Goal: Information Seeking & Learning: Learn about a topic

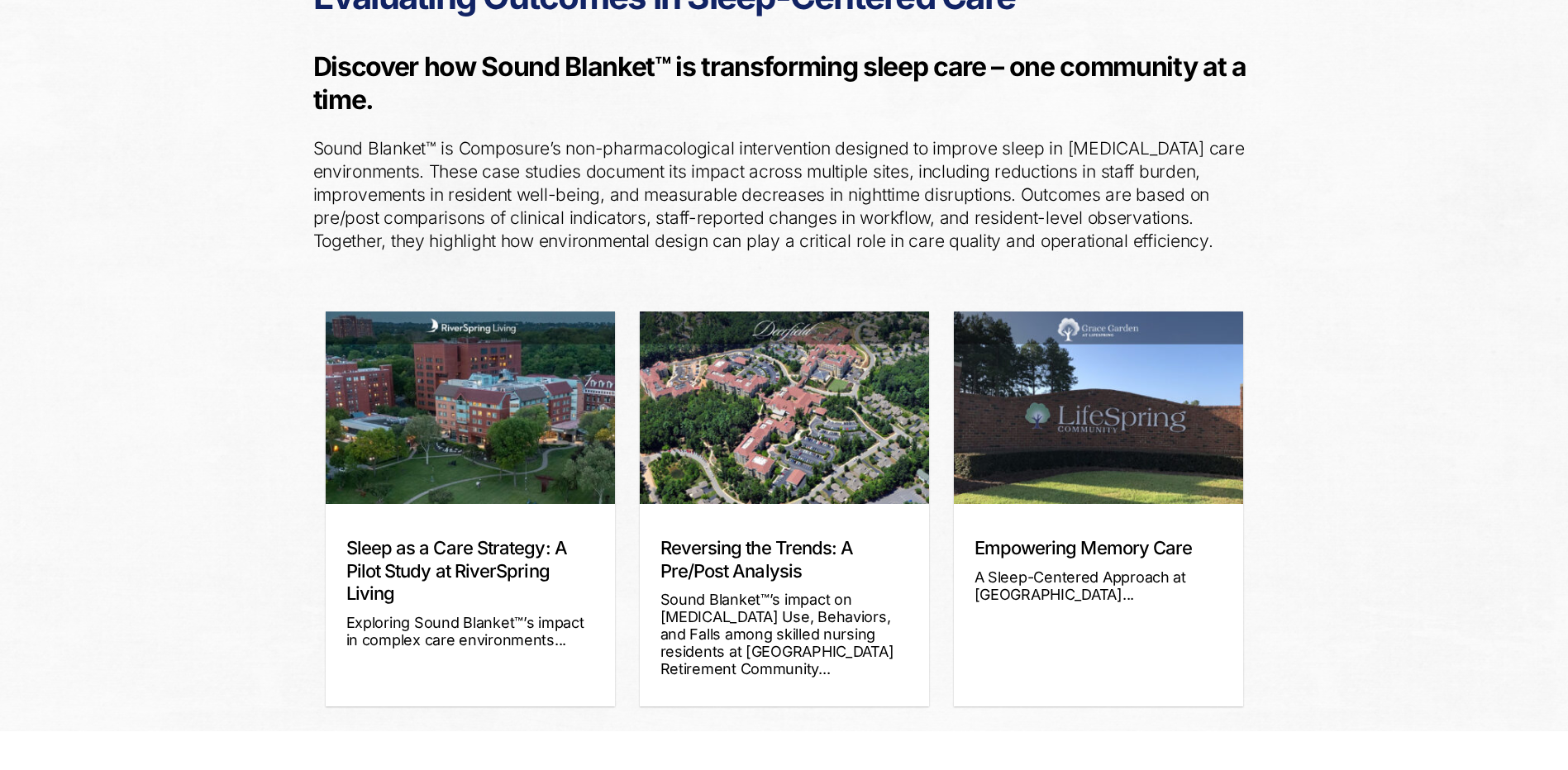
scroll to position [221, 0]
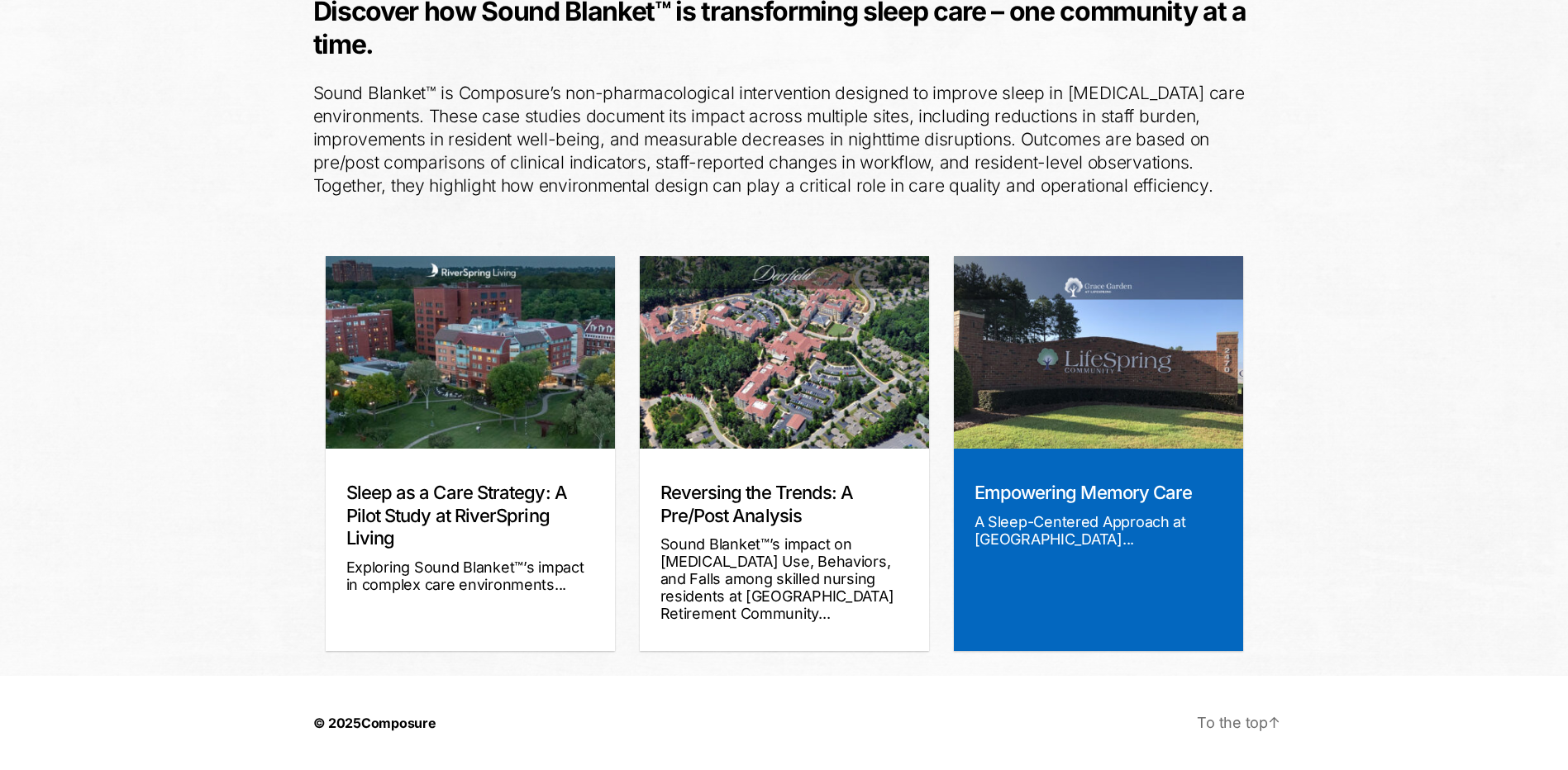
click at [1066, 546] on div "A Sleep-Centered Approach at [GEOGRAPHIC_DATA]..." at bounding box center [1099, 531] width 248 height 35
click at [1061, 531] on div "A Sleep-Centered Approach at [GEOGRAPHIC_DATA]..." at bounding box center [1099, 531] width 248 height 35
click at [1034, 495] on link "Empowering Memory Care" at bounding box center [1084, 492] width 218 height 21
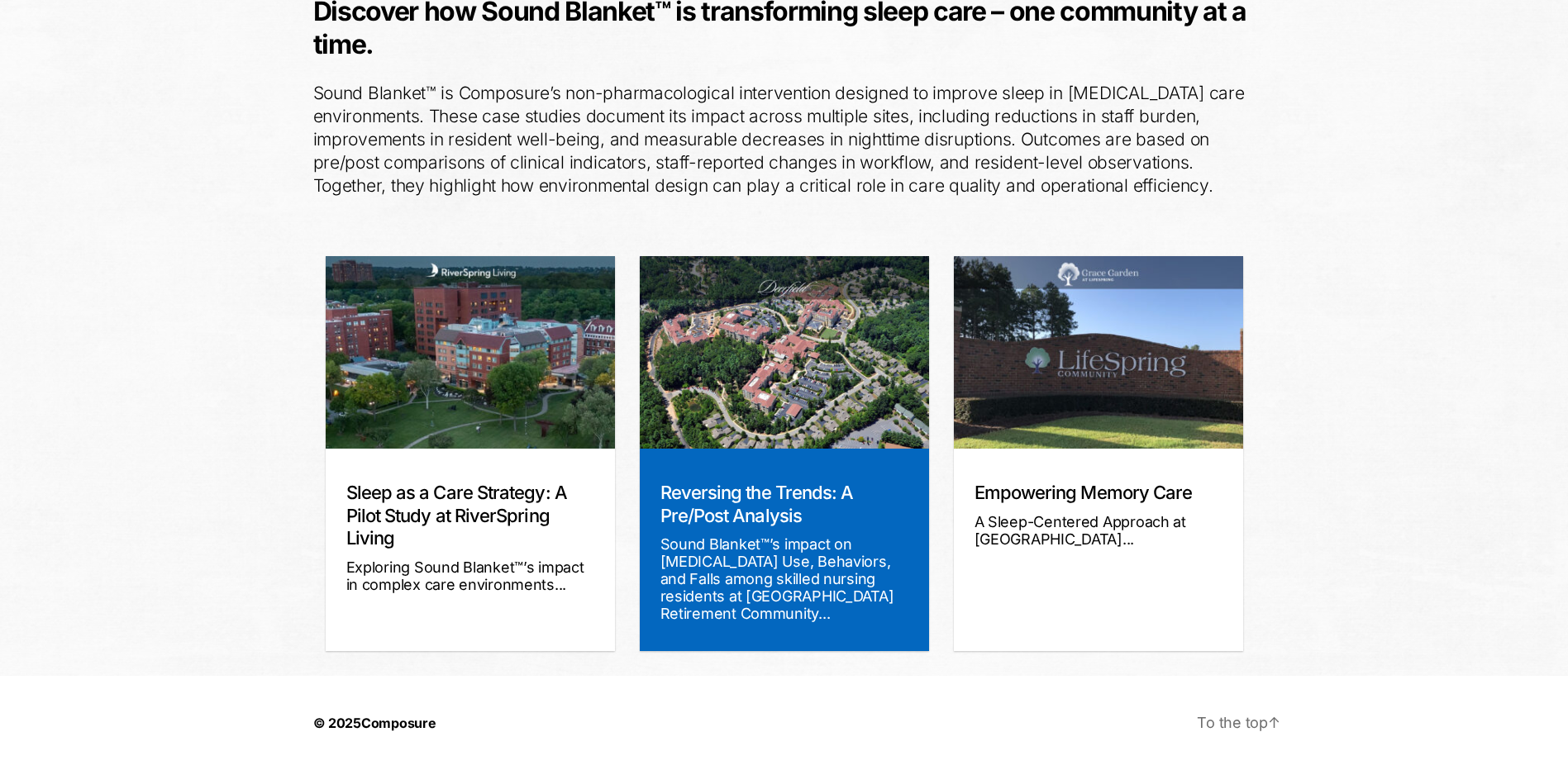
click at [744, 397] on img at bounding box center [784, 353] width 289 height 193
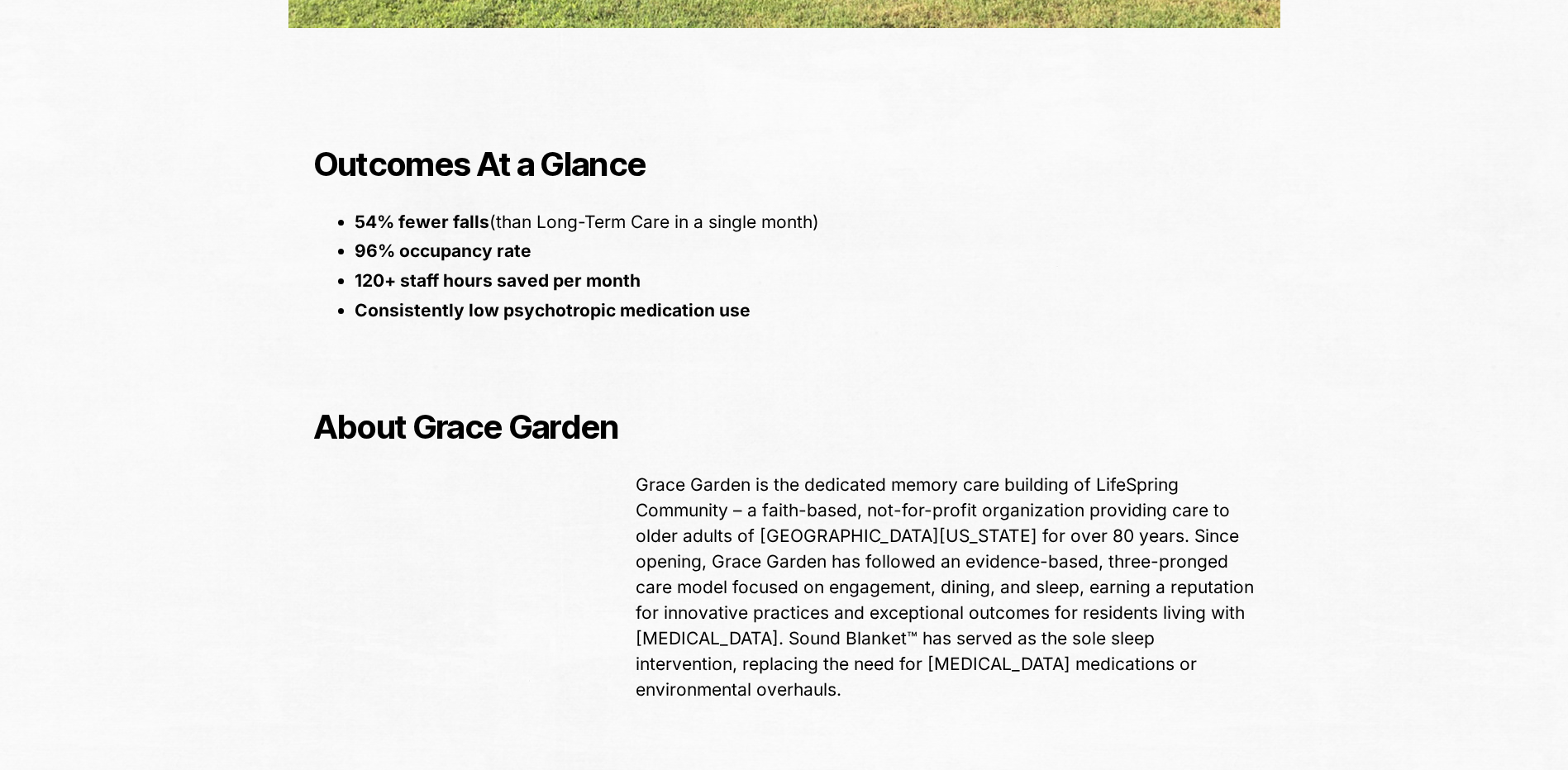
scroll to position [992, 0]
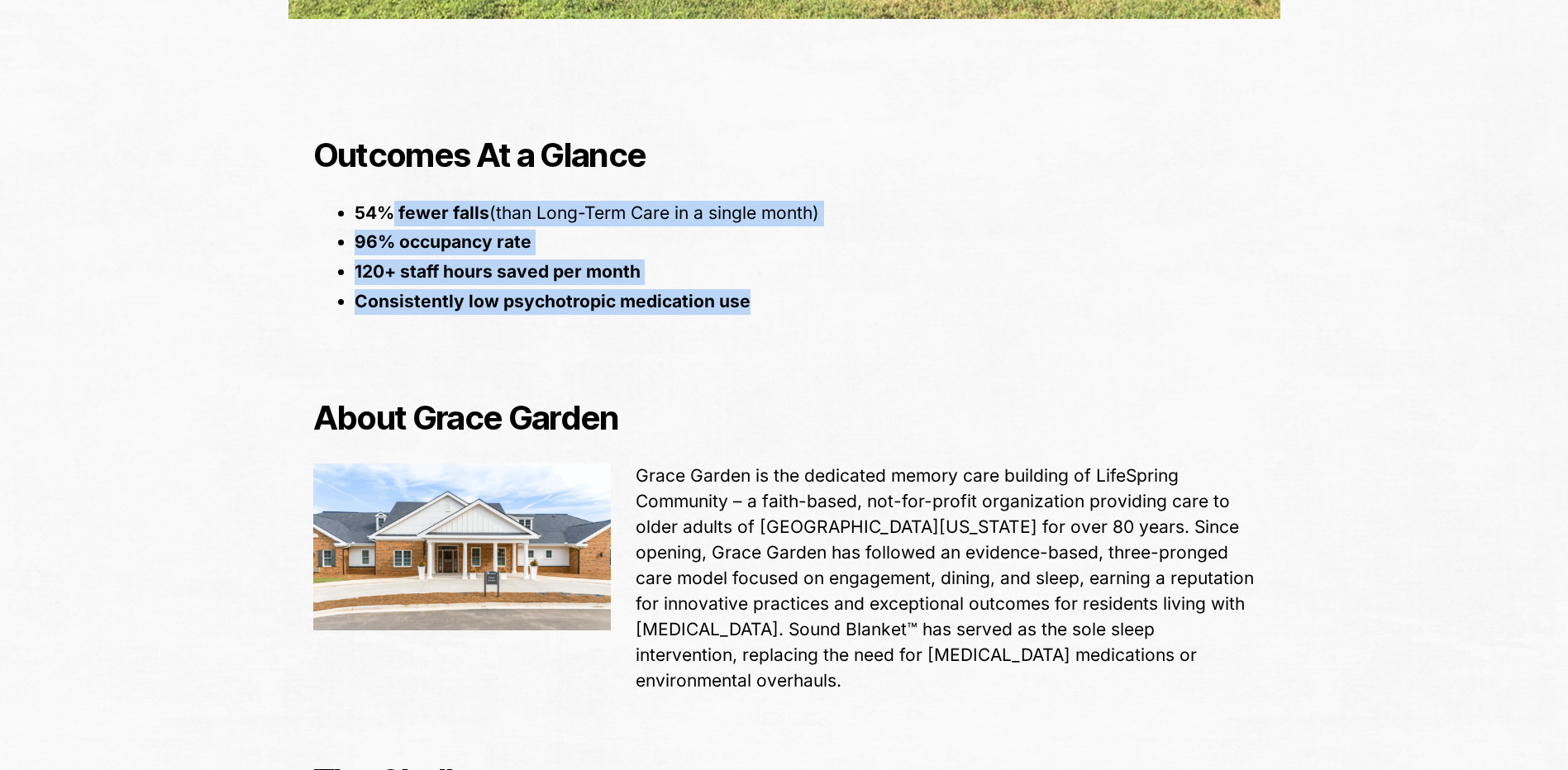
drag, startPoint x: 424, startPoint y: 220, endPoint x: 815, endPoint y: 313, distance: 401.9
click at [815, 313] on ul "54% fewer falls (than Long-Term Care in a single month) 96% occupancy rate 120+…" at bounding box center [796, 258] width 918 height 115
drag, startPoint x: 815, startPoint y: 313, endPoint x: 796, endPoint y: 313, distance: 19.0
click at [796, 313] on li "Consistently low psychotropic medication use" at bounding box center [805, 302] width 901 height 26
drag, startPoint x: 771, startPoint y: 308, endPoint x: 314, endPoint y: 199, distance: 469.8
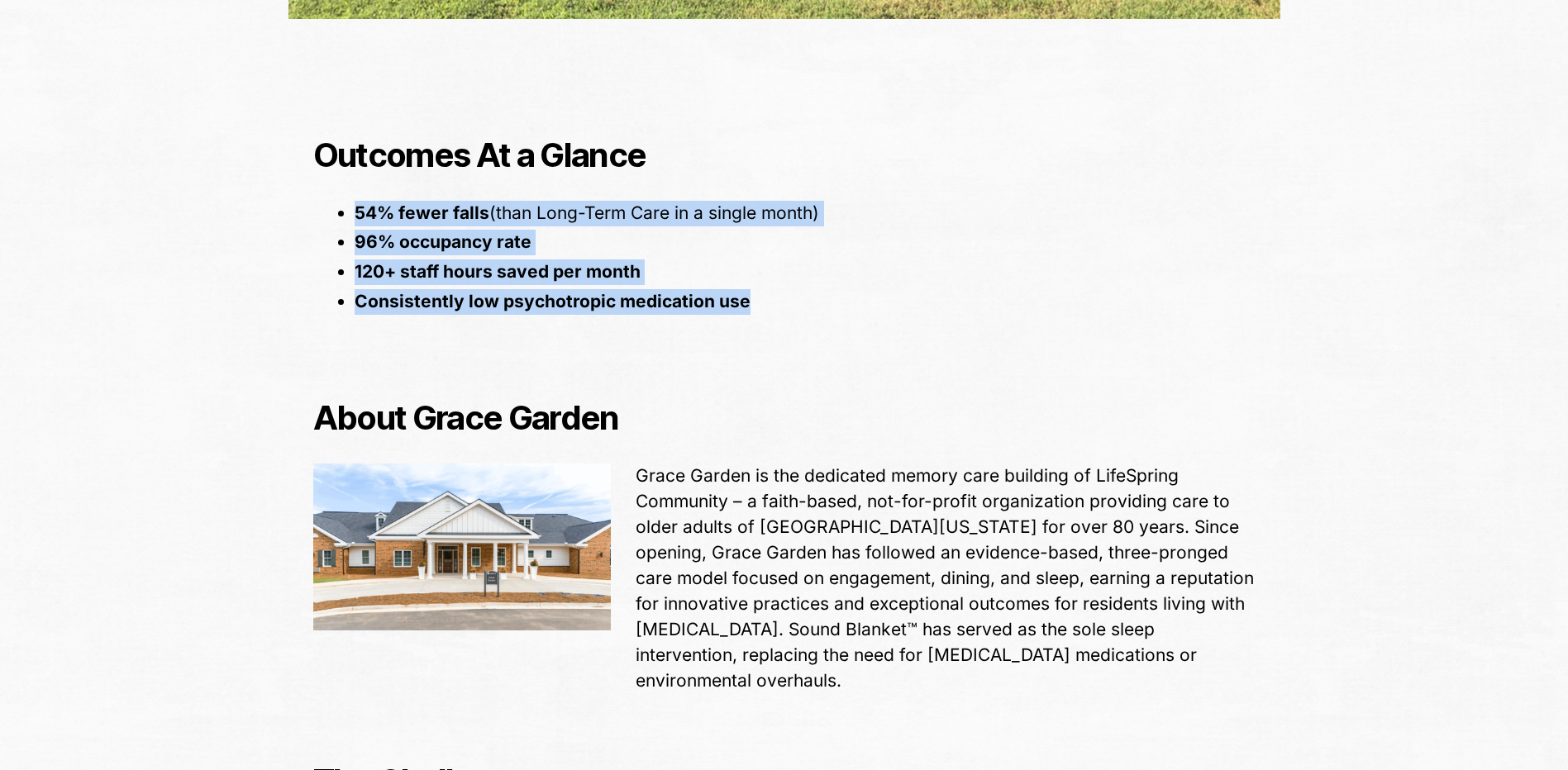
click at [314, 199] on div "Outcomes At a Glance 54% fewer falls (than Long-Term Care in a single month) 96…" at bounding box center [784, 216] width 968 height 264
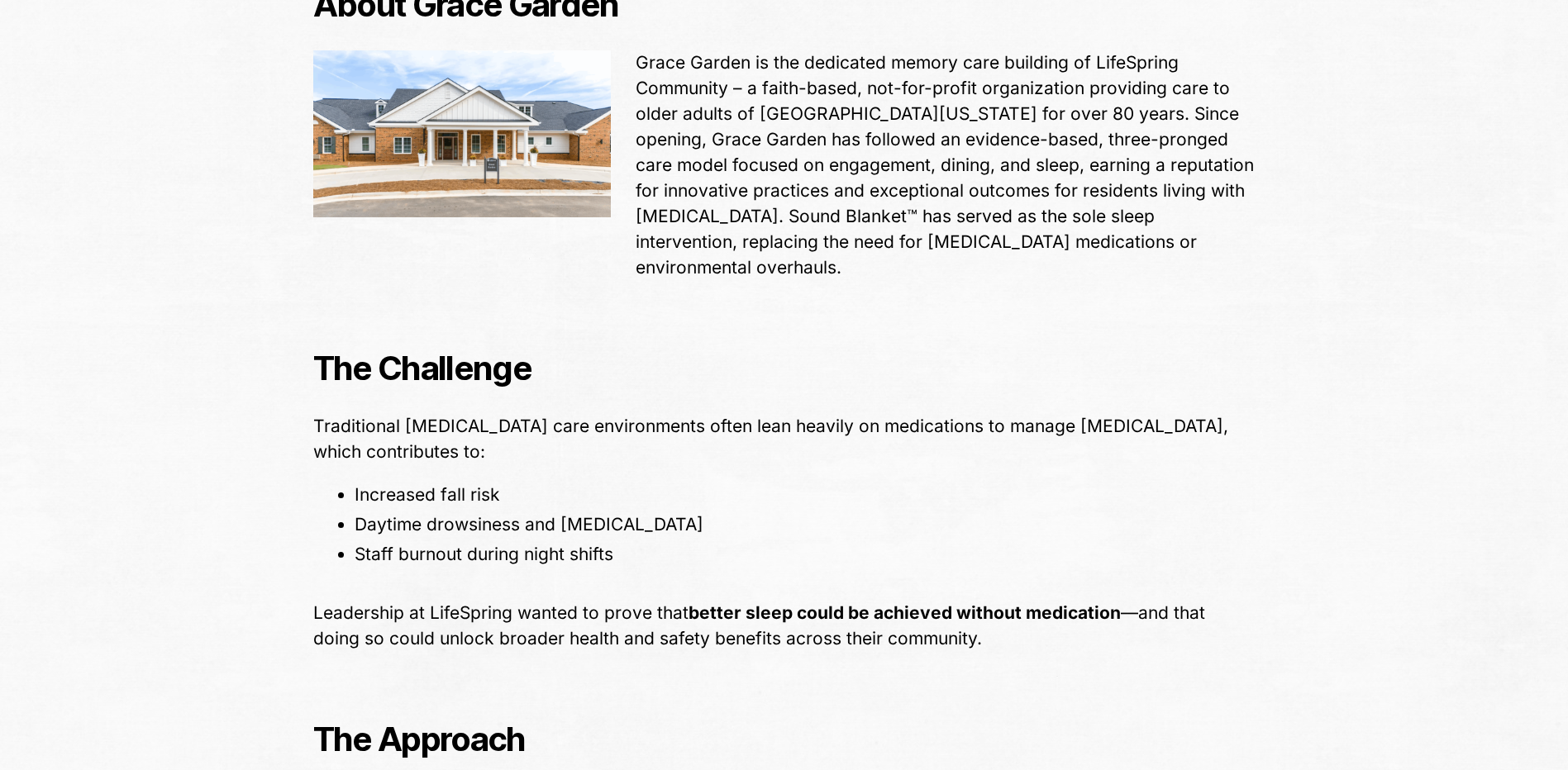
scroll to position [1488, 0]
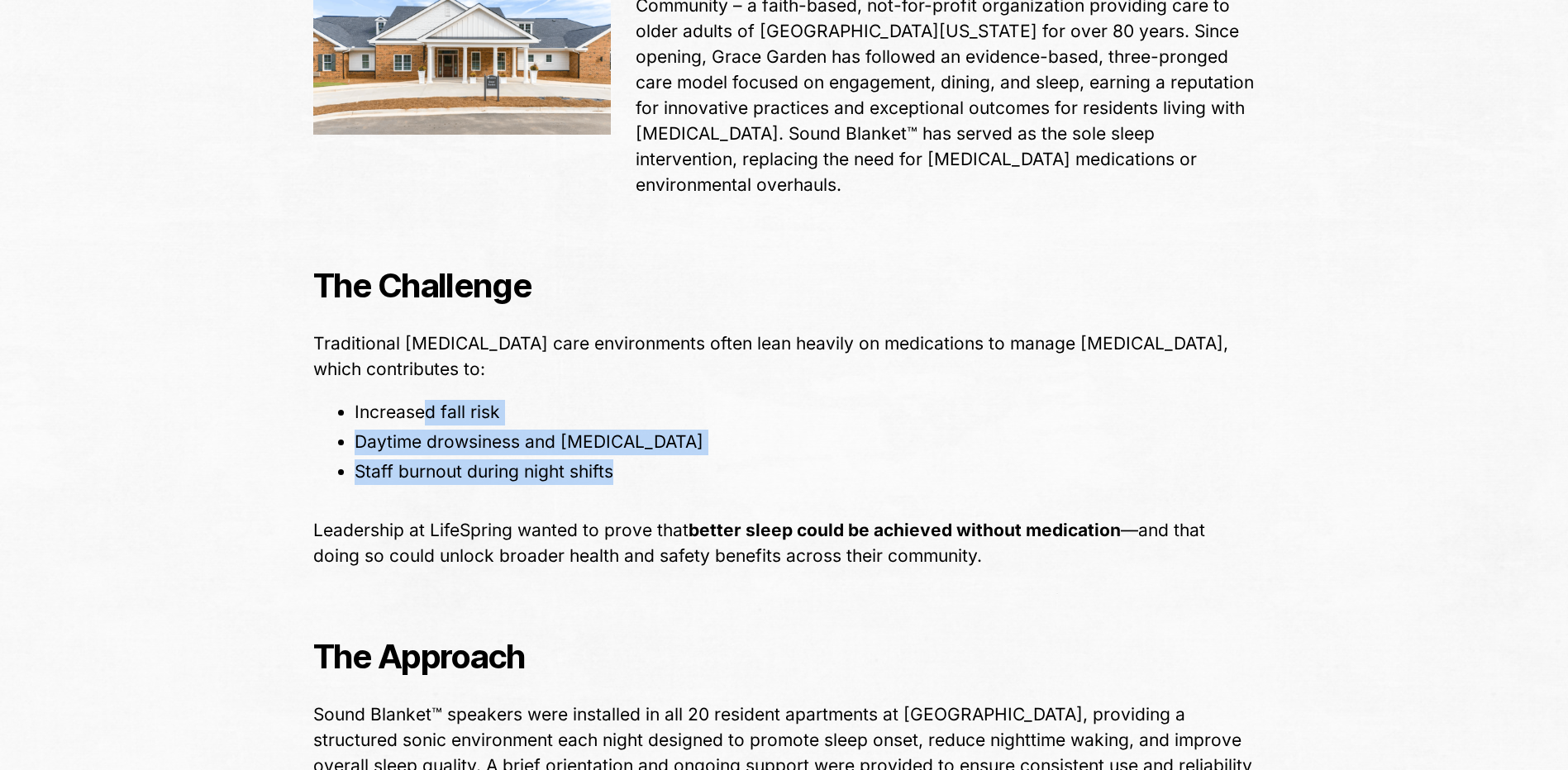
drag, startPoint x: 424, startPoint y: 387, endPoint x: 630, endPoint y: 437, distance: 212.0
click at [630, 437] on ul "Increased fall risk Daytime drowsiness and agitation Staff burnout during night…" at bounding box center [796, 442] width 918 height 85
click at [630, 459] on li "Staff burnout during night shifts" at bounding box center [805, 472] width 901 height 26
drag, startPoint x: 398, startPoint y: 383, endPoint x: 625, endPoint y: 441, distance: 234.3
click at [625, 441] on ul "Increased fall risk Daytime drowsiness and agitation Staff burnout during night…" at bounding box center [796, 442] width 918 height 85
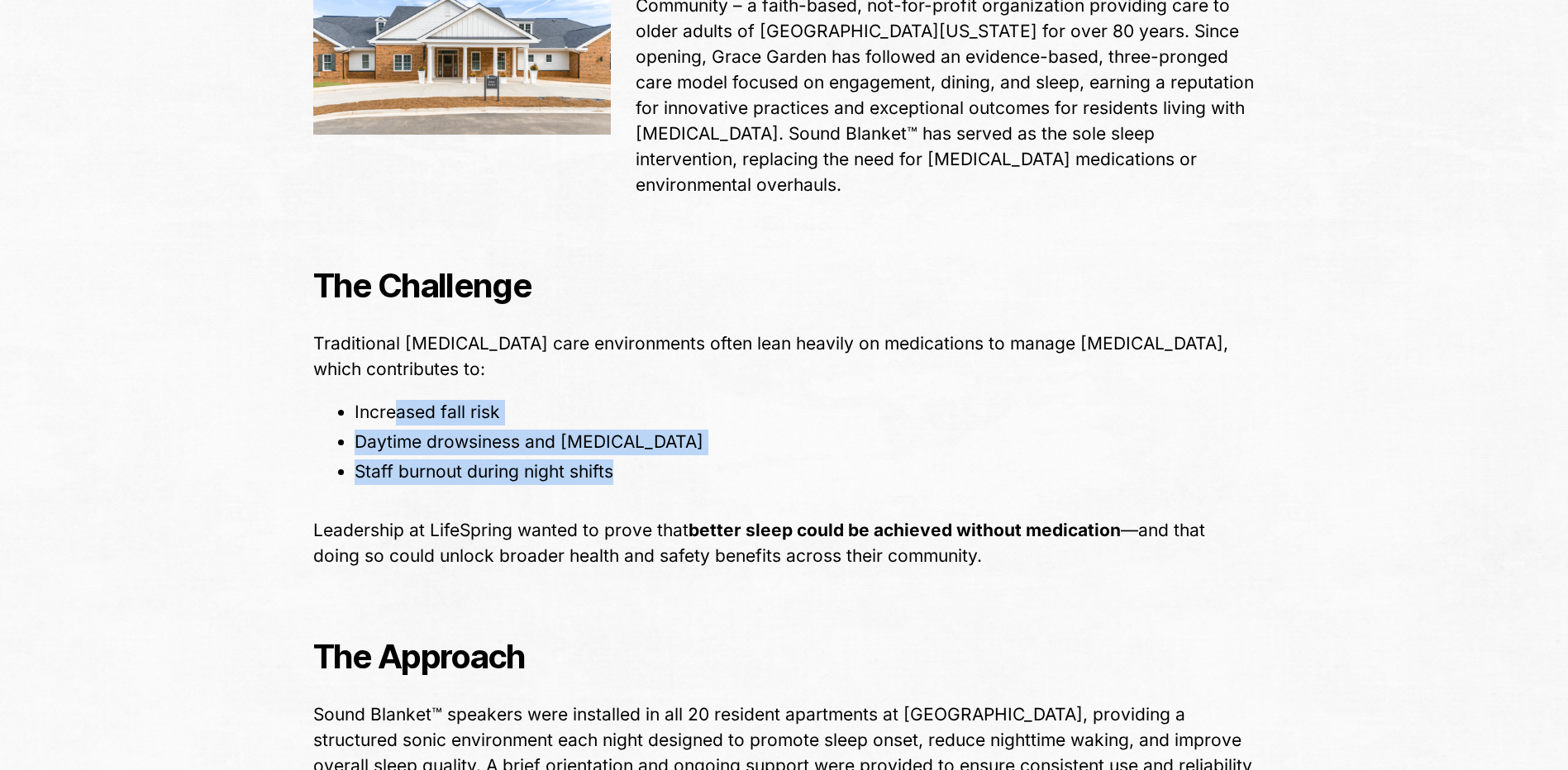
click at [632, 459] on li "Staff burnout during night shifts" at bounding box center [805, 472] width 901 height 26
drag, startPoint x: 521, startPoint y: 421, endPoint x: 625, endPoint y: 456, distance: 109.7
click at [625, 456] on ul "Increased fall risk Daytime drowsiness and agitation Staff burnout during night…" at bounding box center [796, 442] width 918 height 85
drag, startPoint x: 625, startPoint y: 456, endPoint x: 636, endPoint y: 457, distance: 11.0
click at [636, 459] on li "Staff burnout during night shifts" at bounding box center [805, 472] width 901 height 26
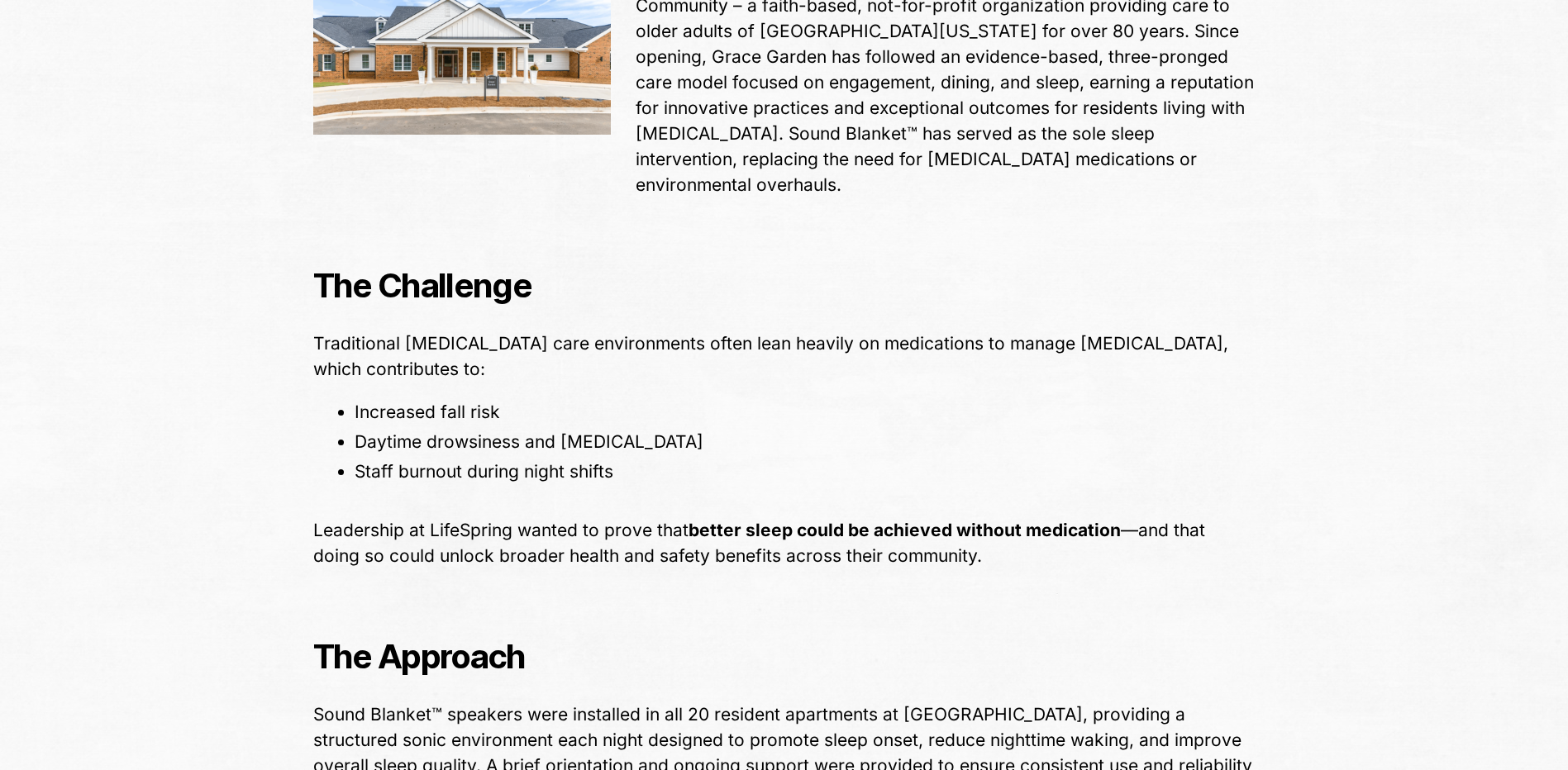
click at [554, 461] on span "Staff burnout during night shifts" at bounding box center [484, 471] width 259 height 21
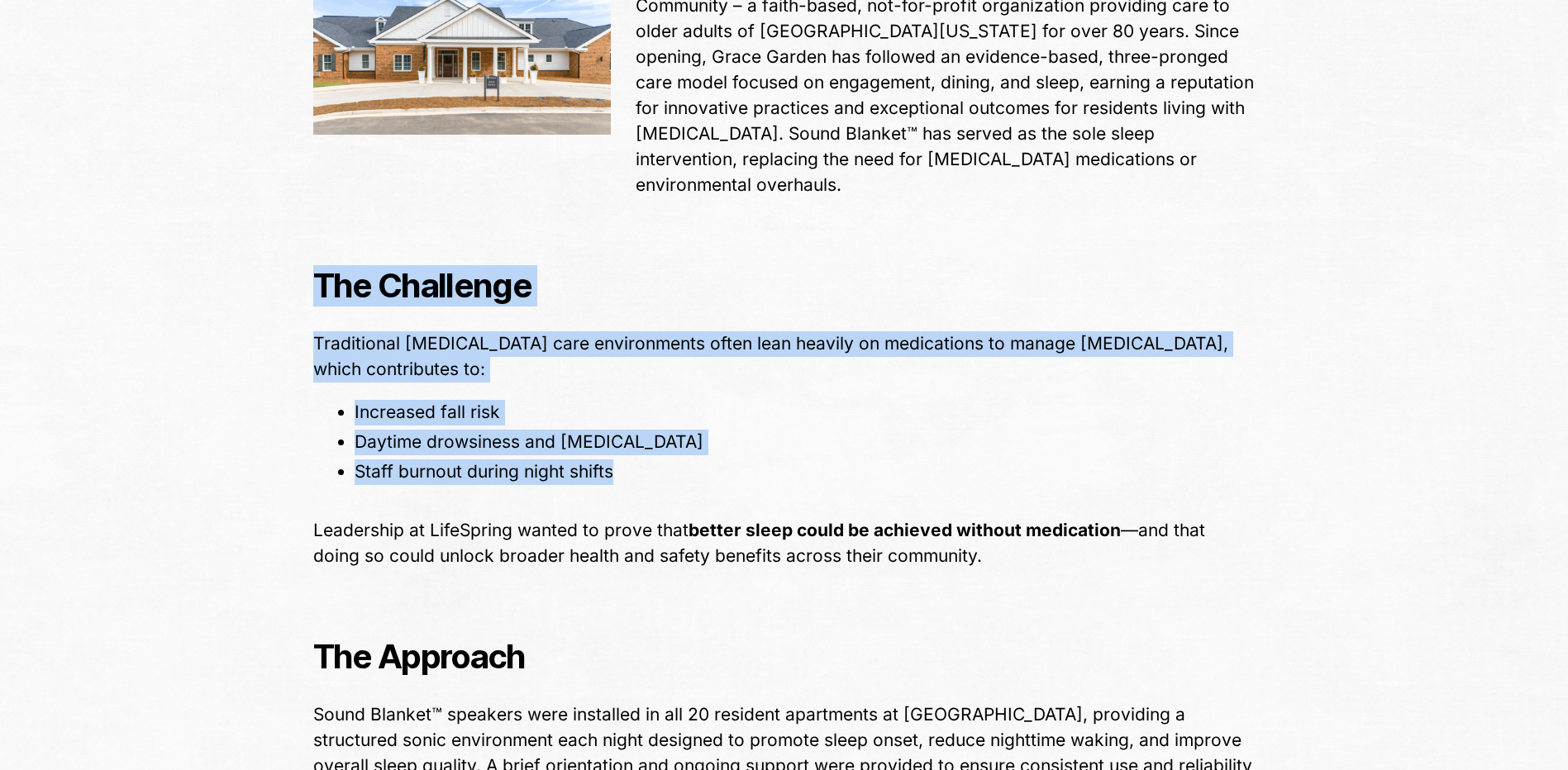
drag, startPoint x: 612, startPoint y: 445, endPoint x: 233, endPoint y: 357, distance: 389.1
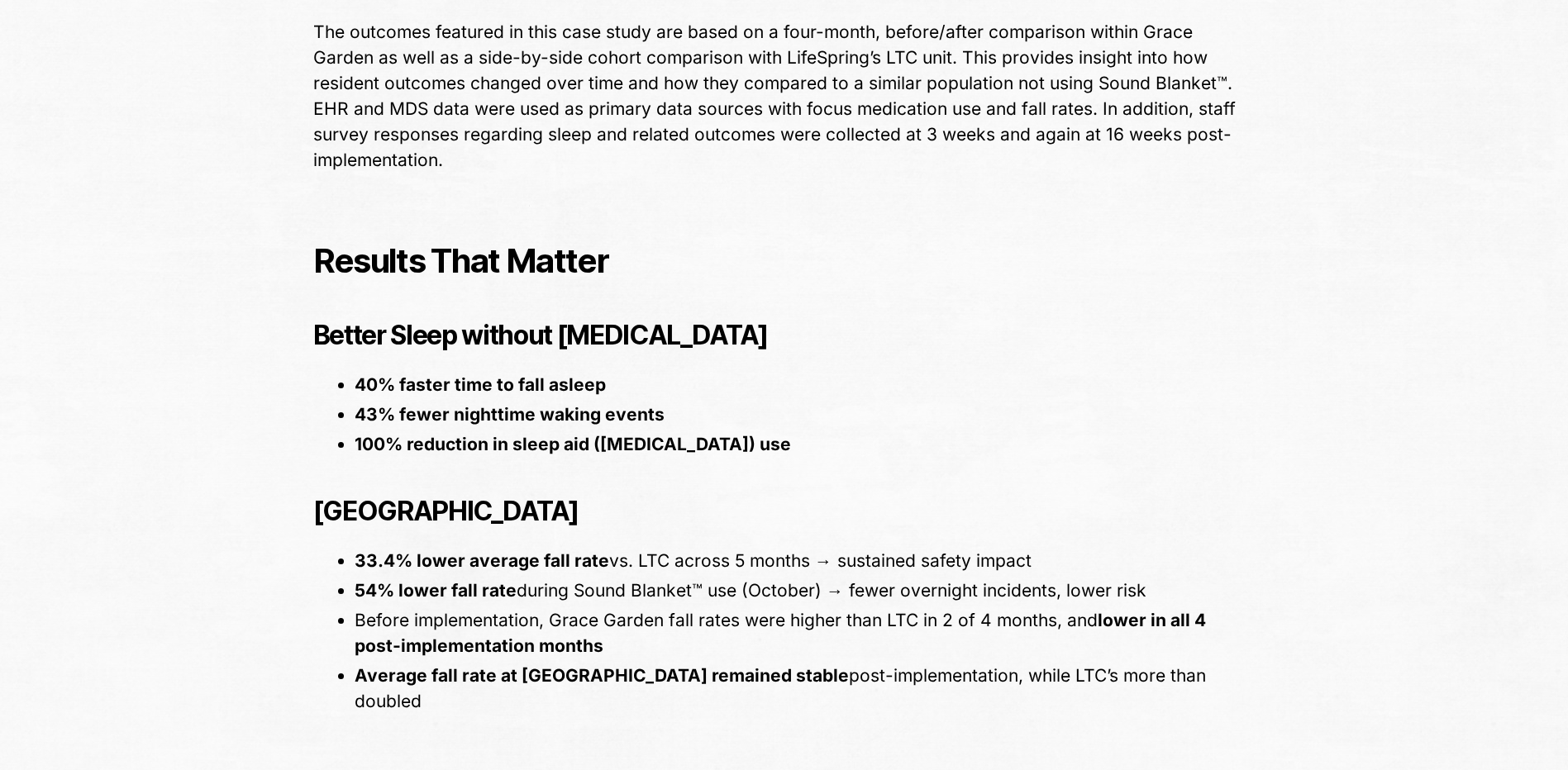
scroll to position [2314, 0]
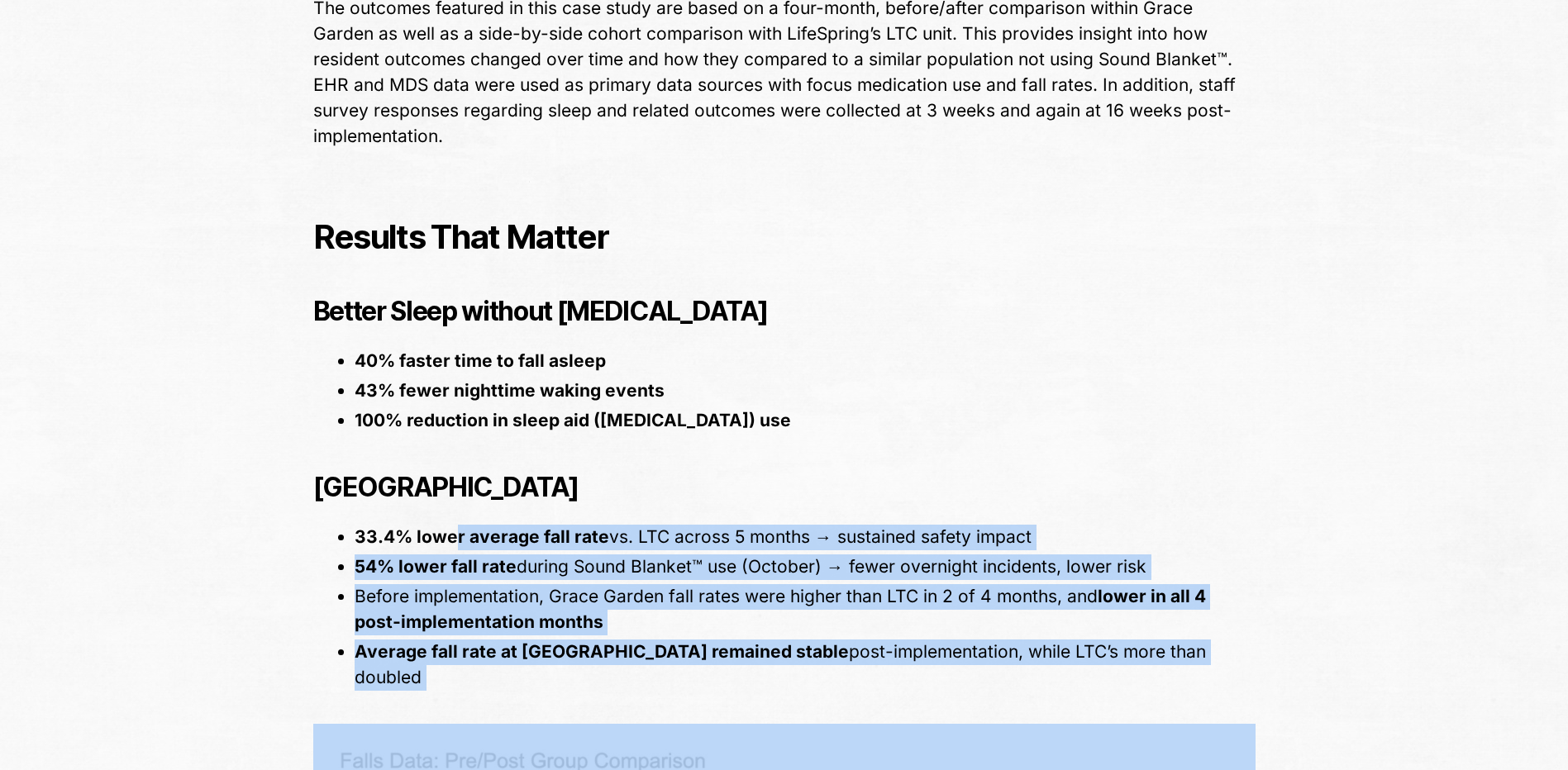
drag, startPoint x: 499, startPoint y: 509, endPoint x: 960, endPoint y: 649, distance: 481.8
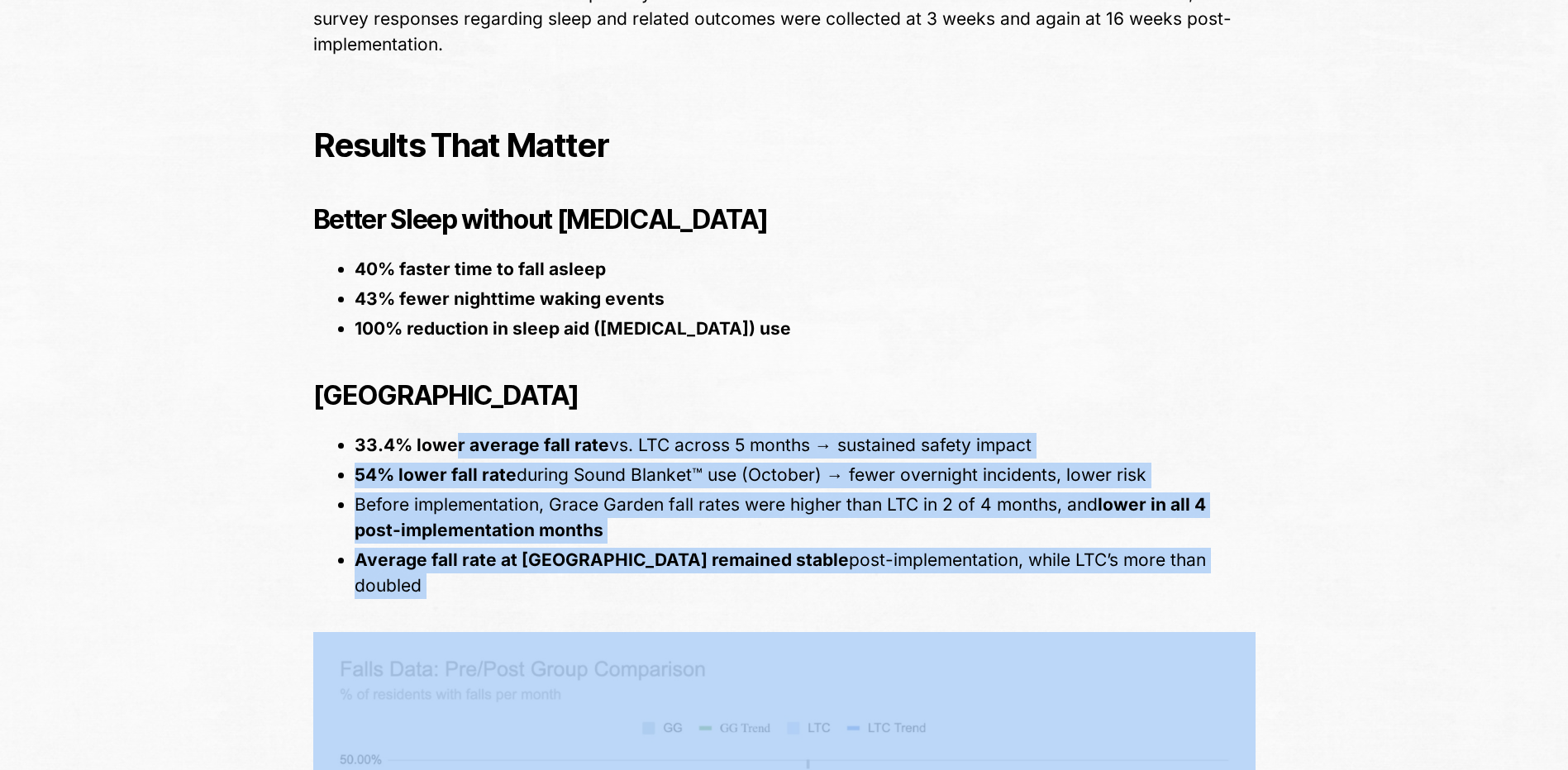
scroll to position [2563, 0]
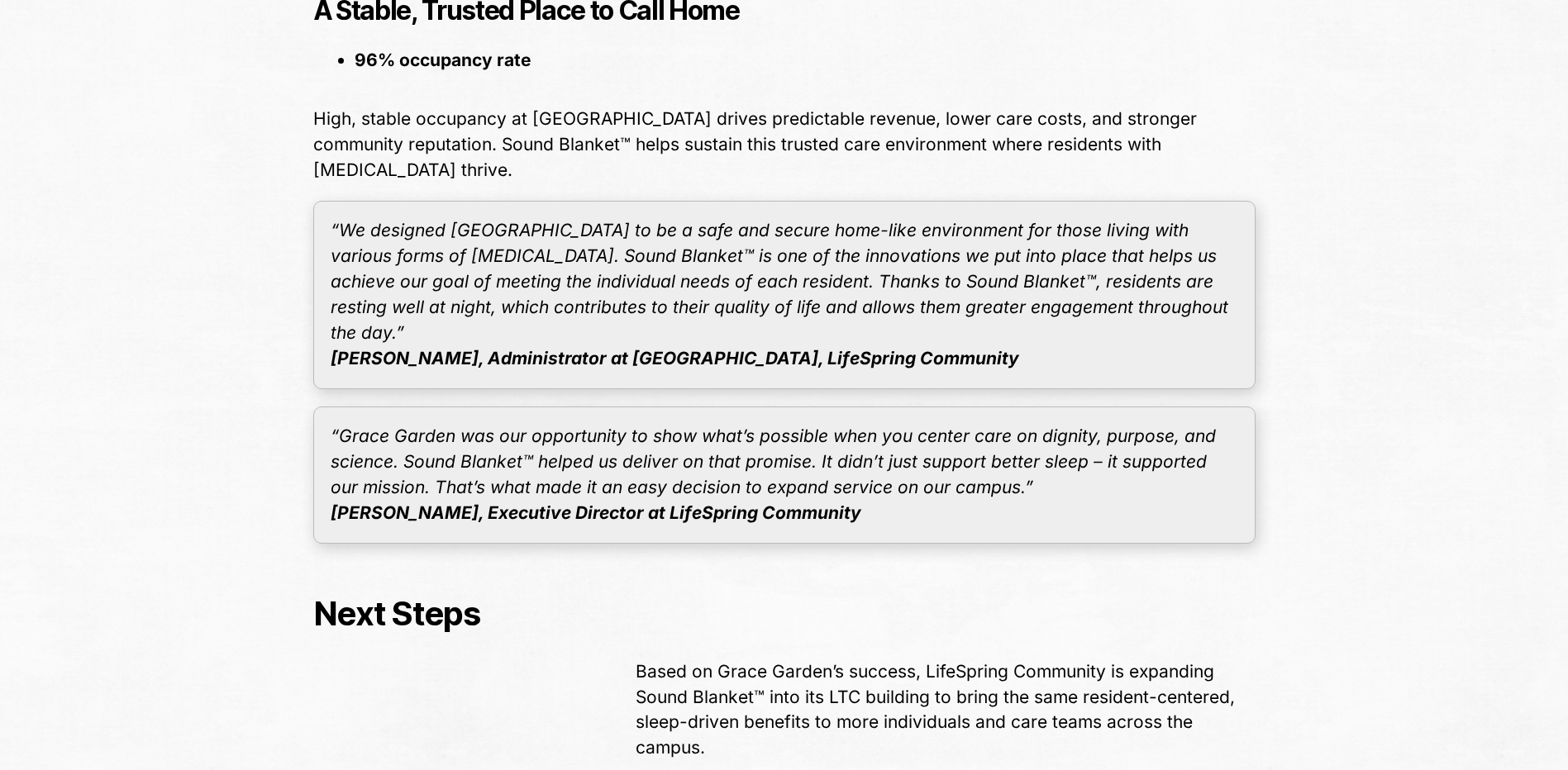
scroll to position [4337, 0]
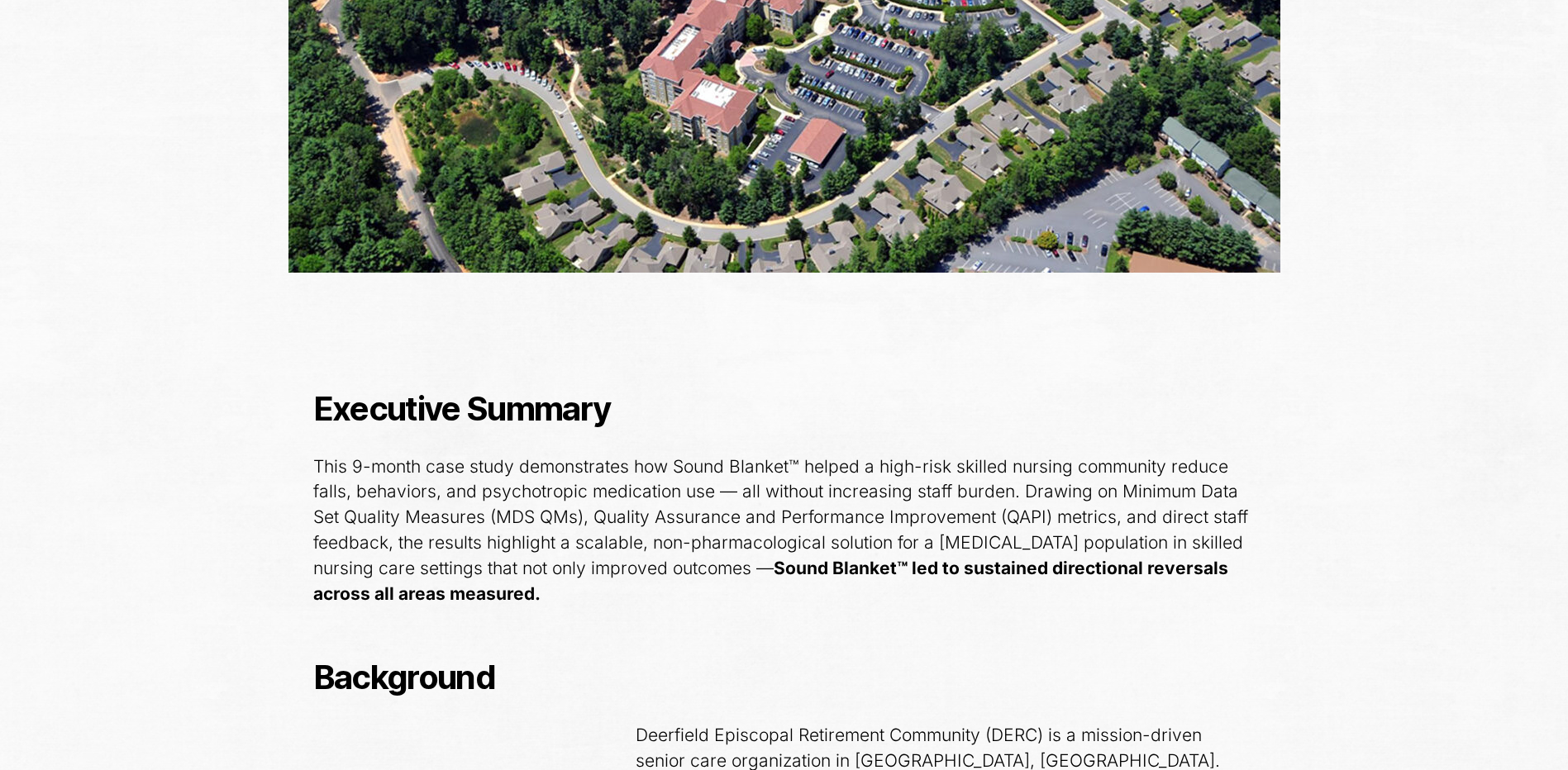
scroll to position [1075, 0]
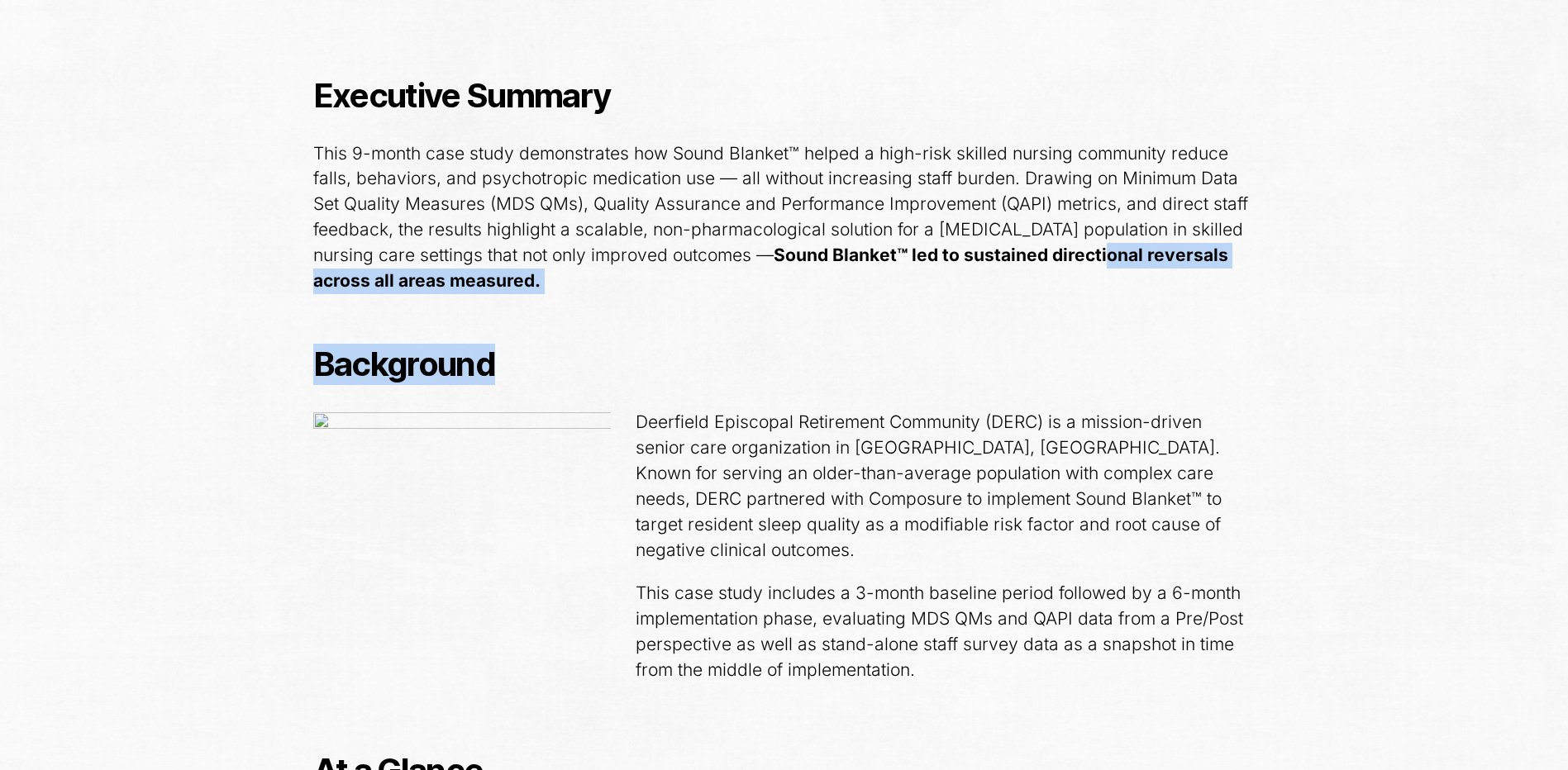
drag, startPoint x: 1054, startPoint y: 260, endPoint x: 947, endPoint y: 305, distance: 116.1
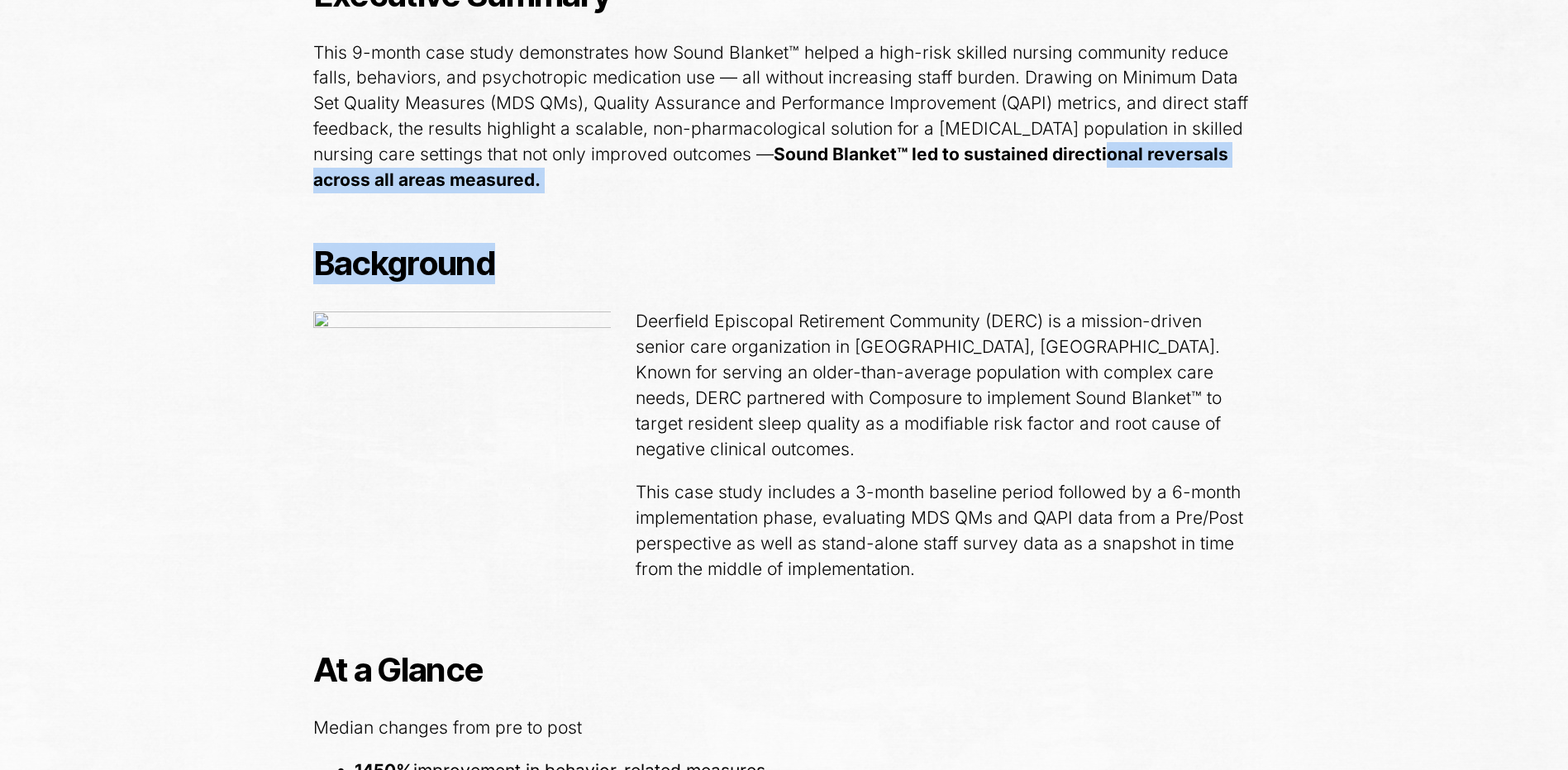
scroll to position [1736, 0]
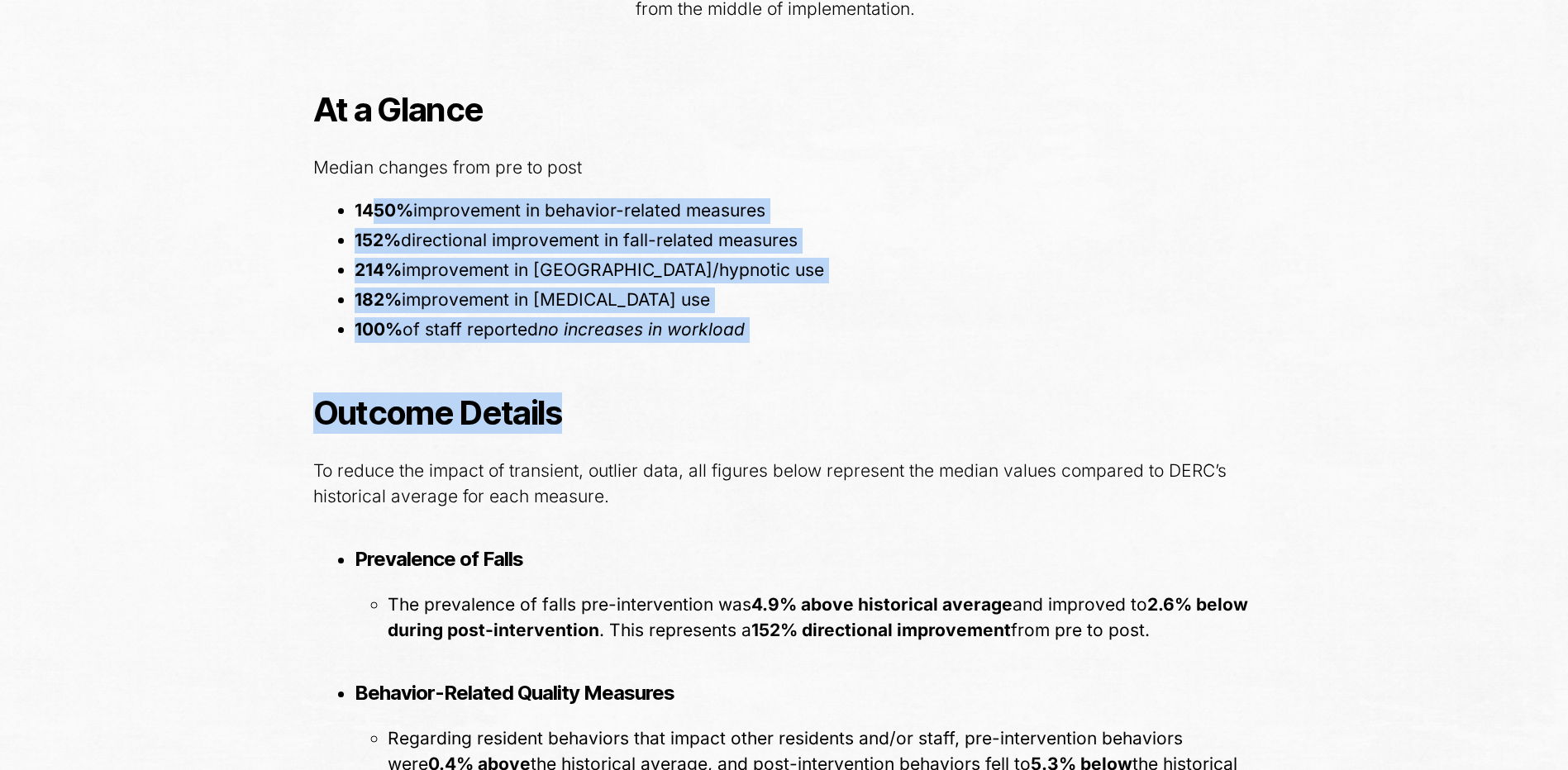
drag, startPoint x: 372, startPoint y: 177, endPoint x: 836, endPoint y: 340, distance: 491.8
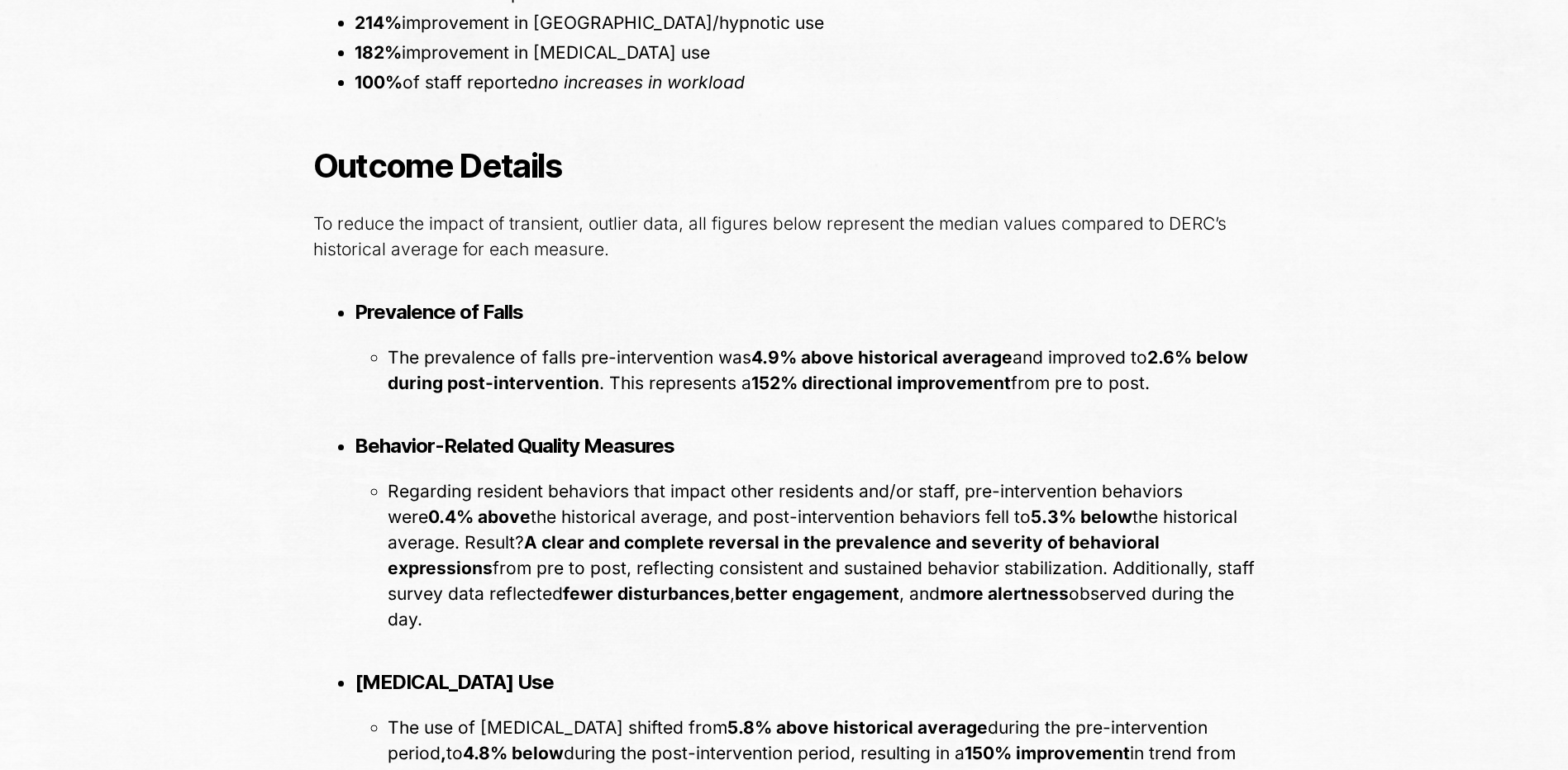
scroll to position [1984, 0]
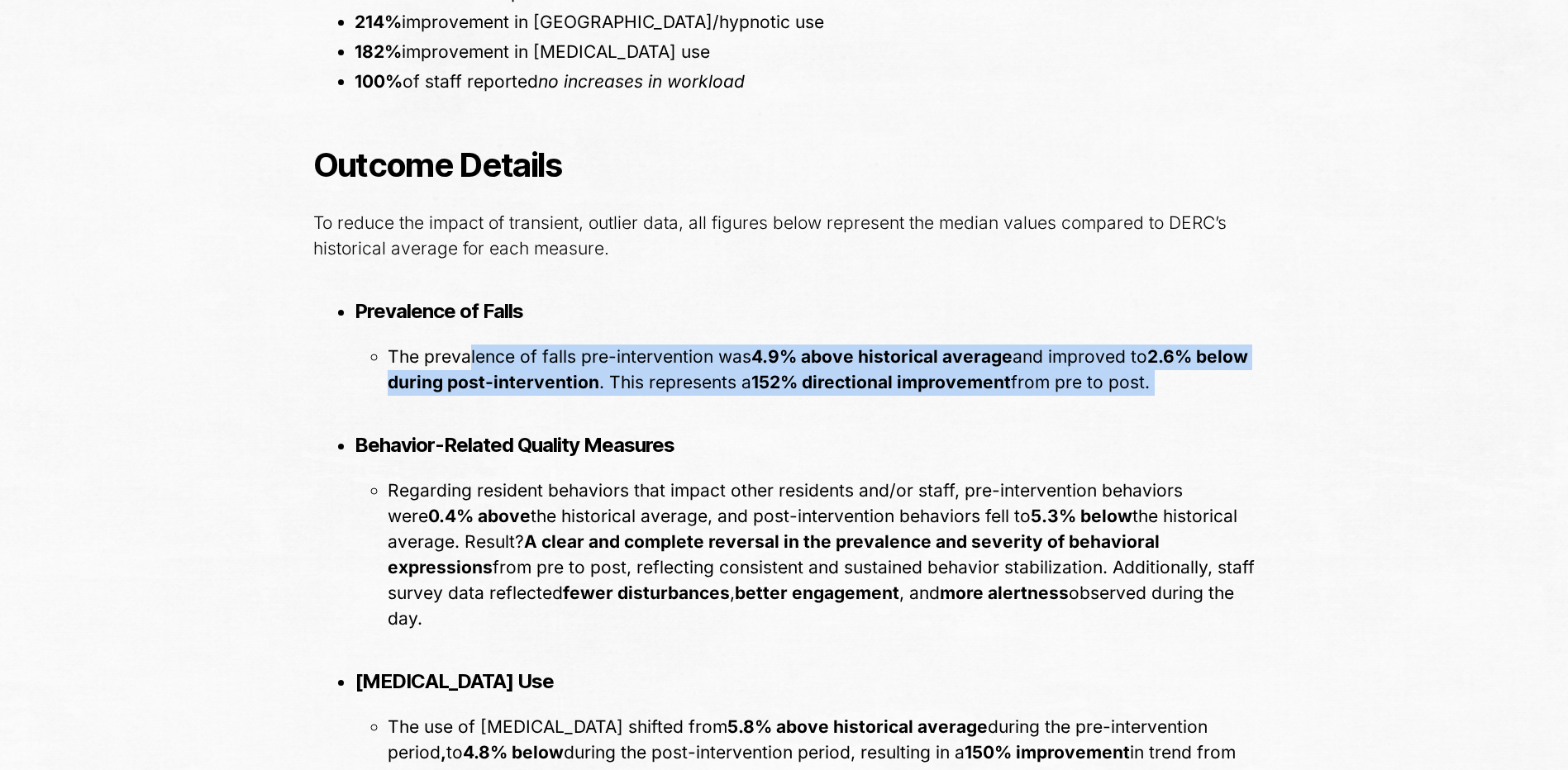
drag, startPoint x: 471, startPoint y: 321, endPoint x: 1164, endPoint y: 372, distance: 694.9
drag, startPoint x: 1164, startPoint y: 372, endPoint x: 1085, endPoint y: 371, distance: 79.0
click at [1085, 371] on li "The prevalence of falls pre-intervention was 4.9% above historical average and …" at bounding box center [822, 370] width 868 height 51
click at [1066, 360] on li "The prevalence of falls pre-intervention was 4.9% above historical average and …" at bounding box center [822, 370] width 868 height 51
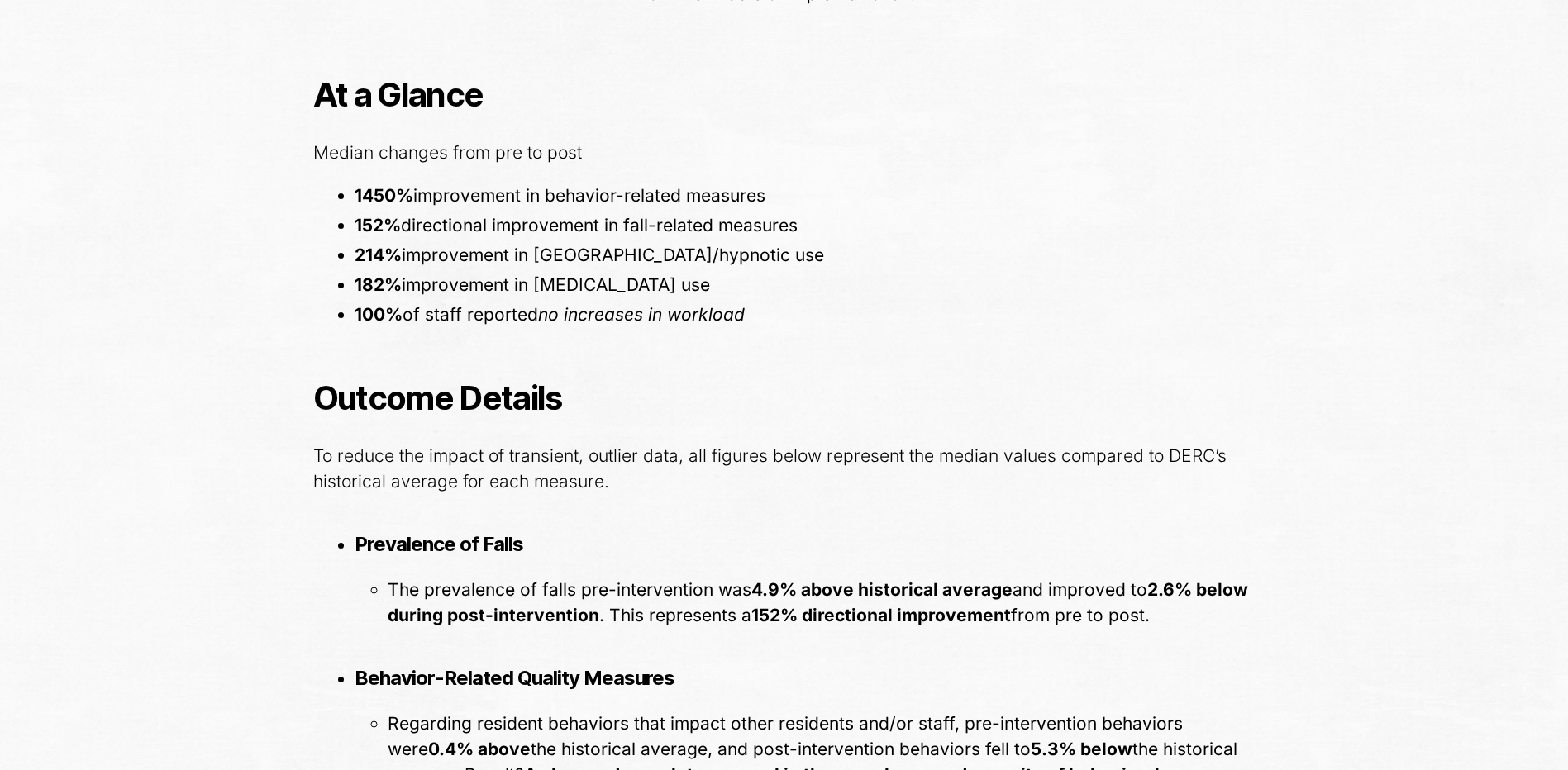
scroll to position [1740, 0]
